Goal: Transaction & Acquisition: Book appointment/travel/reservation

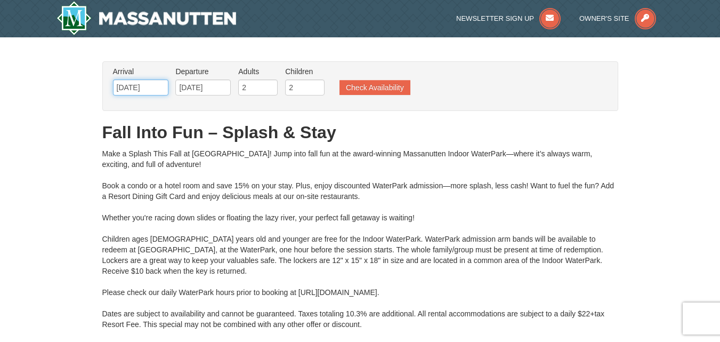
click at [153, 91] on input "[DATE]" at bounding box center [140, 87] width 55 height 16
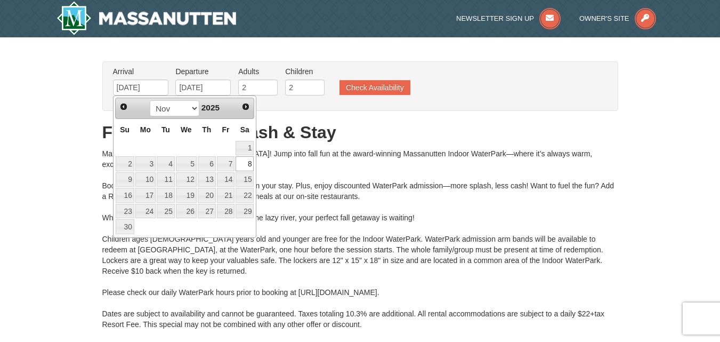
click at [249, 167] on link "8" at bounding box center [245, 163] width 18 height 15
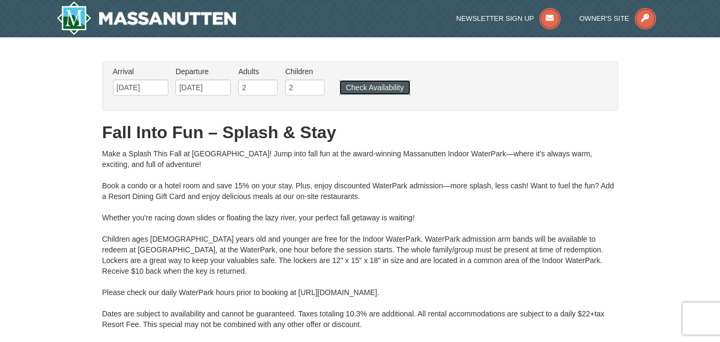
click at [347, 90] on button "Check Availability" at bounding box center [374, 87] width 71 height 15
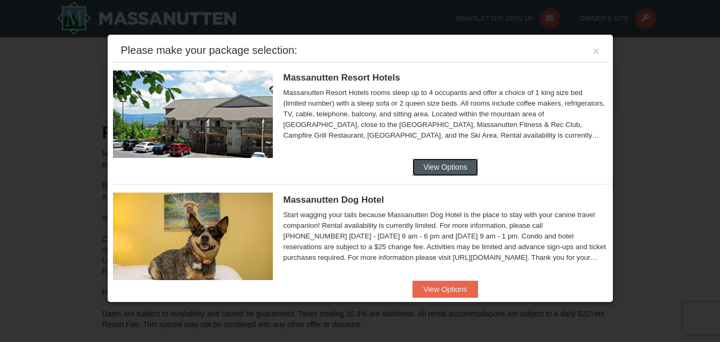
click at [454, 164] on button "View Options" at bounding box center [444, 166] width 65 height 17
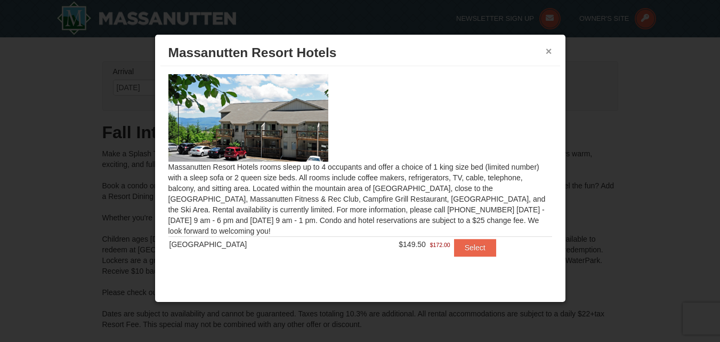
click at [546, 53] on button "×" at bounding box center [549, 51] width 6 height 11
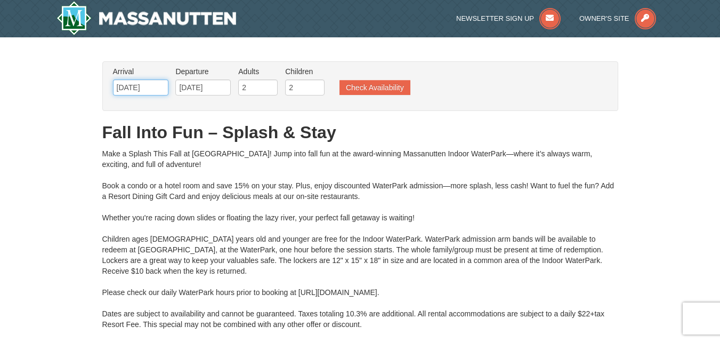
click at [154, 87] on input "[DATE]" at bounding box center [140, 87] width 55 height 16
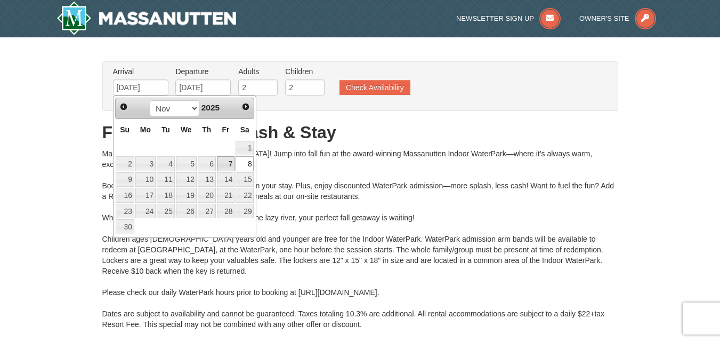
click at [230, 166] on link "7" at bounding box center [226, 163] width 18 height 15
type input "11/07/2025"
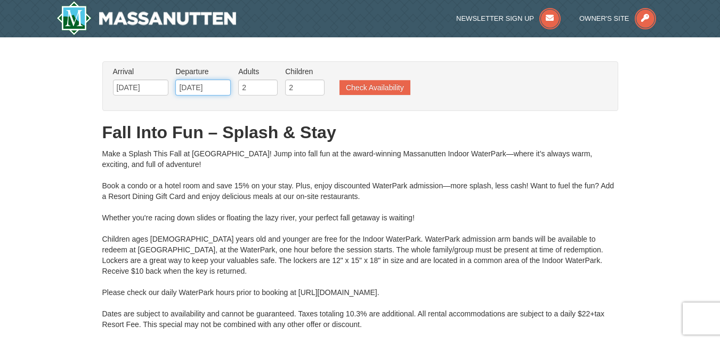
click at [212, 89] on input "[DATE]" at bounding box center [202, 87] width 55 height 16
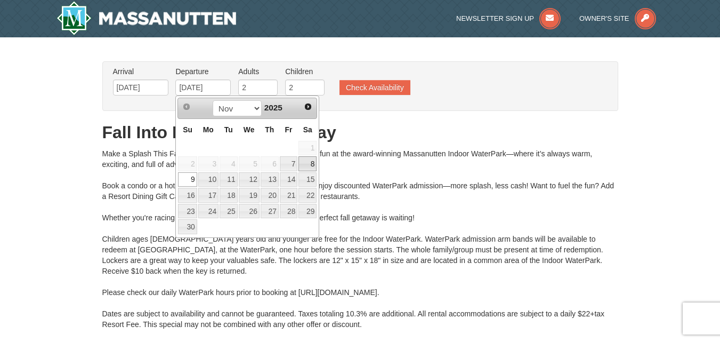
click at [304, 168] on link "8" at bounding box center [307, 163] width 18 height 15
type input "[DATE]"
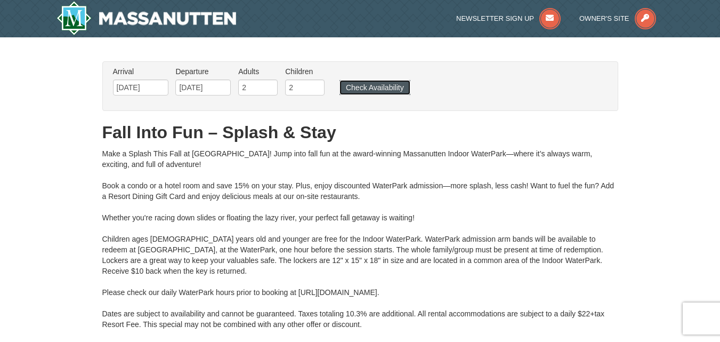
click at [366, 91] on button "Check Availability" at bounding box center [374, 87] width 71 height 15
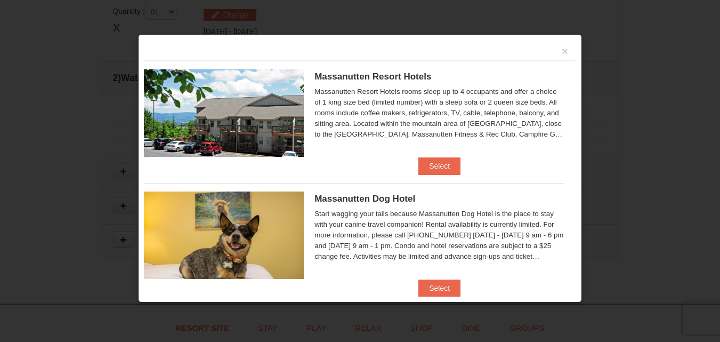
scroll to position [454, 0]
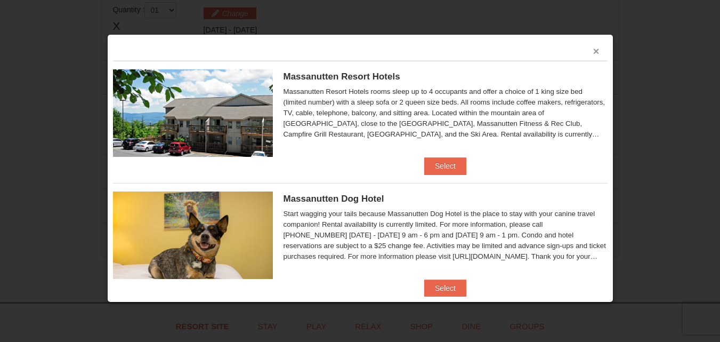
click at [593, 48] on button "×" at bounding box center [596, 51] width 6 height 11
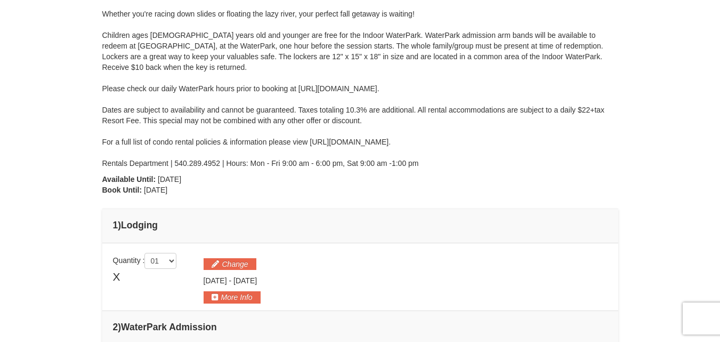
scroll to position [0, 0]
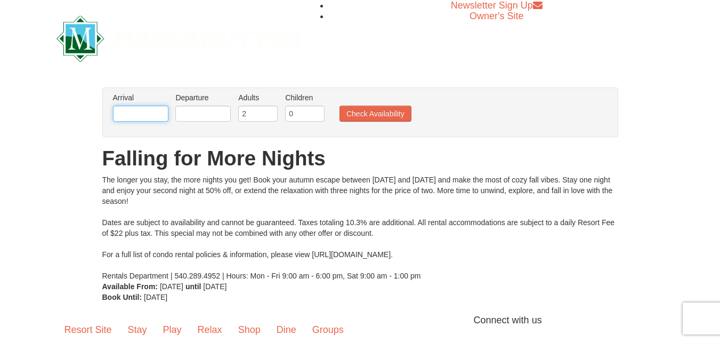
click at [139, 107] on input "text" at bounding box center [140, 114] width 55 height 16
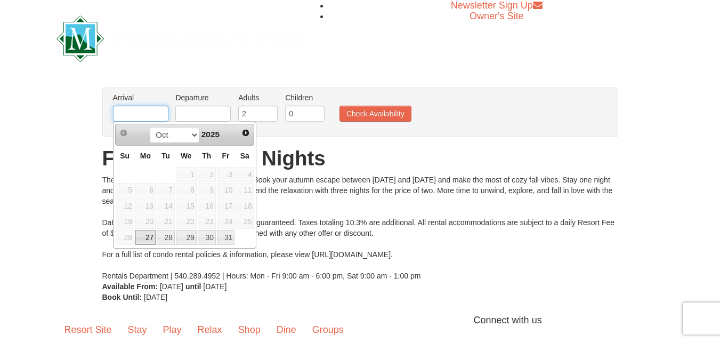
type input "[DATE]"
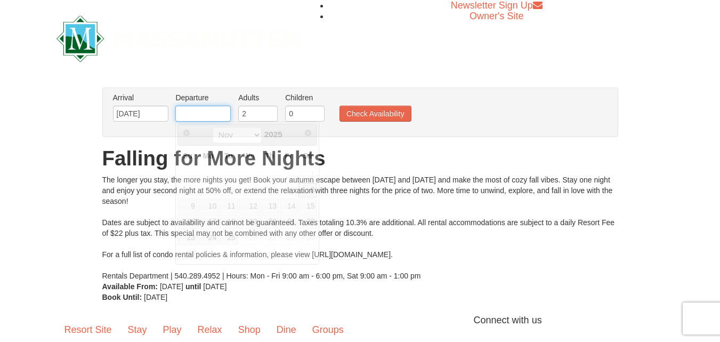
click at [188, 118] on input "text" at bounding box center [202, 114] width 55 height 16
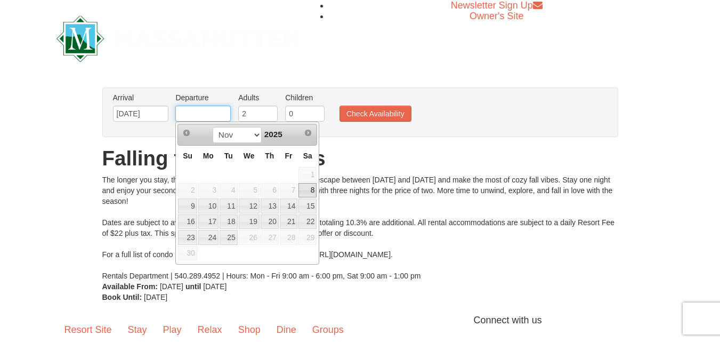
type input "[DATE]"
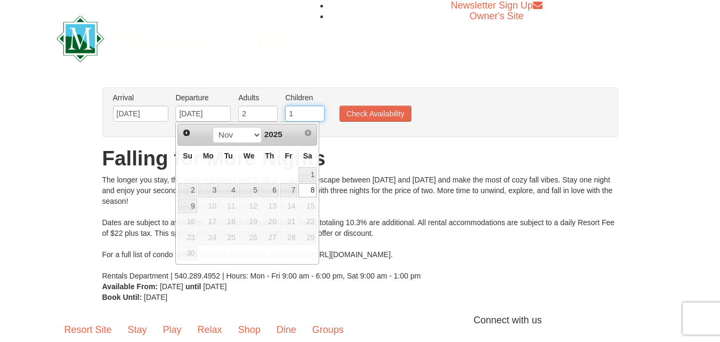
click at [321, 109] on input "1" at bounding box center [304, 114] width 39 height 16
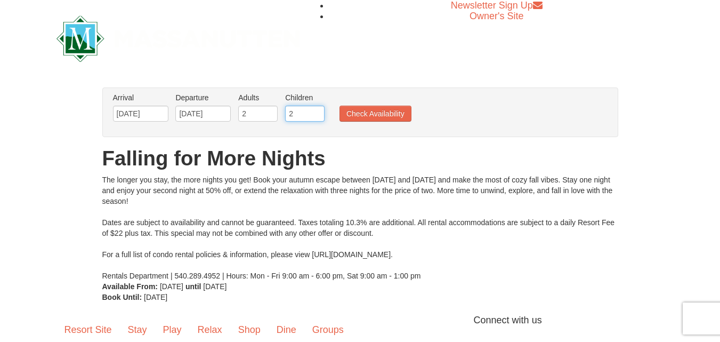
type input "2"
click at [321, 109] on input "2" at bounding box center [304, 114] width 39 height 16
click at [357, 110] on button "Check Availability" at bounding box center [375, 114] width 72 height 16
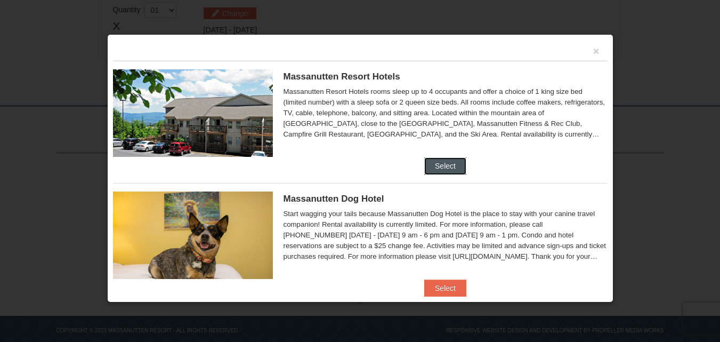
click at [448, 163] on button "Select" at bounding box center [445, 165] width 42 height 17
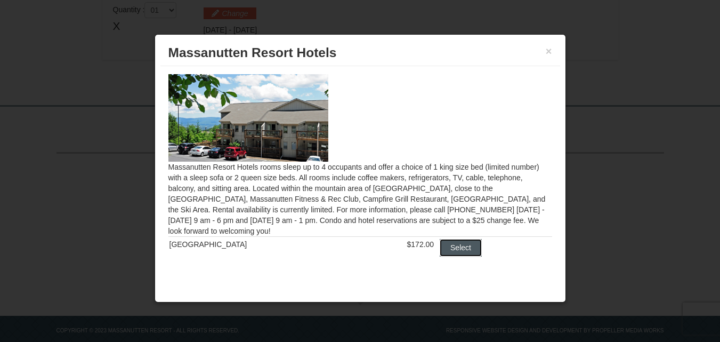
click at [444, 243] on button "Select" at bounding box center [461, 247] width 42 height 17
